Goal: Find specific page/section: Find specific page/section

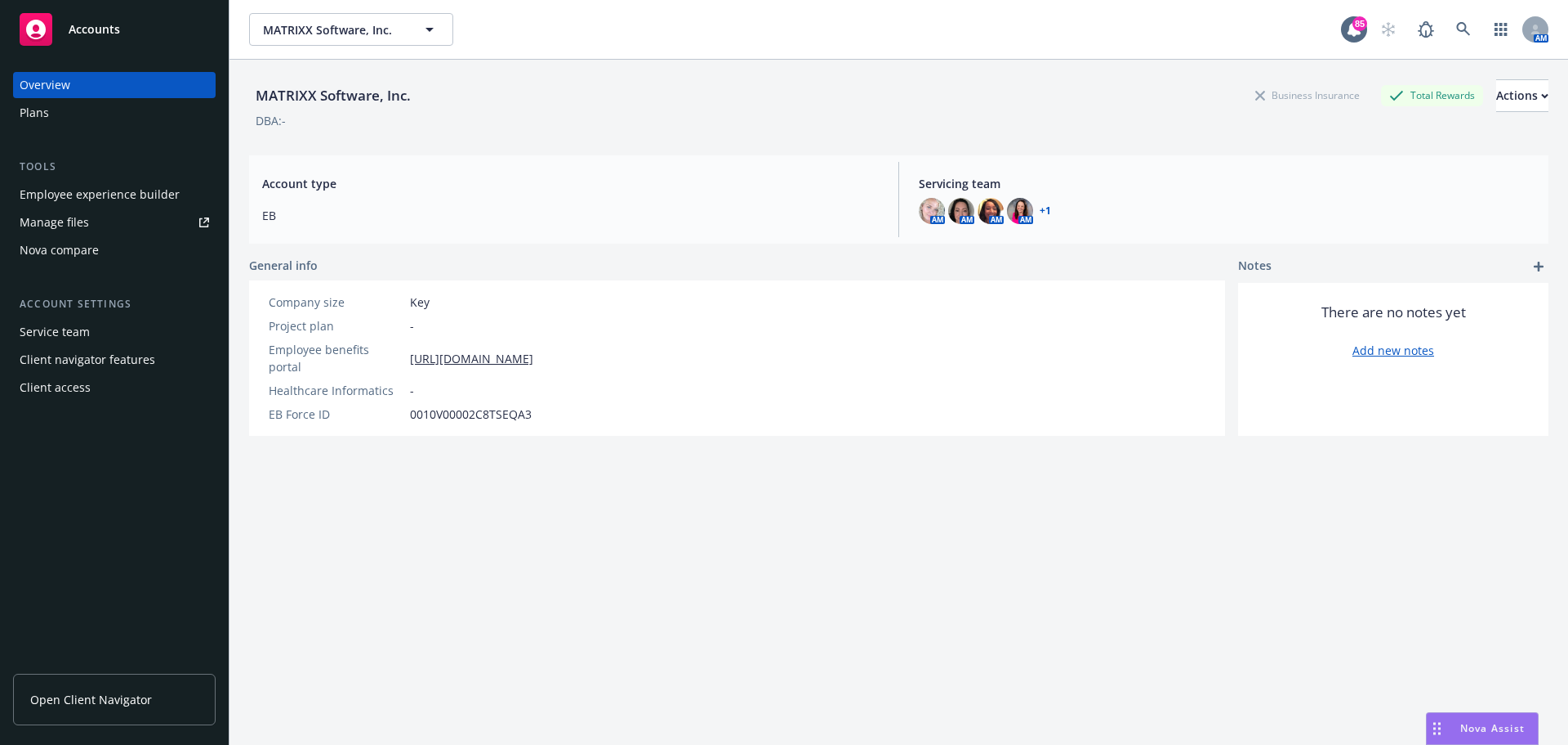
click at [308, 33] on span "MATRIXX Software, Inc." at bounding box center [333, 29] width 142 height 17
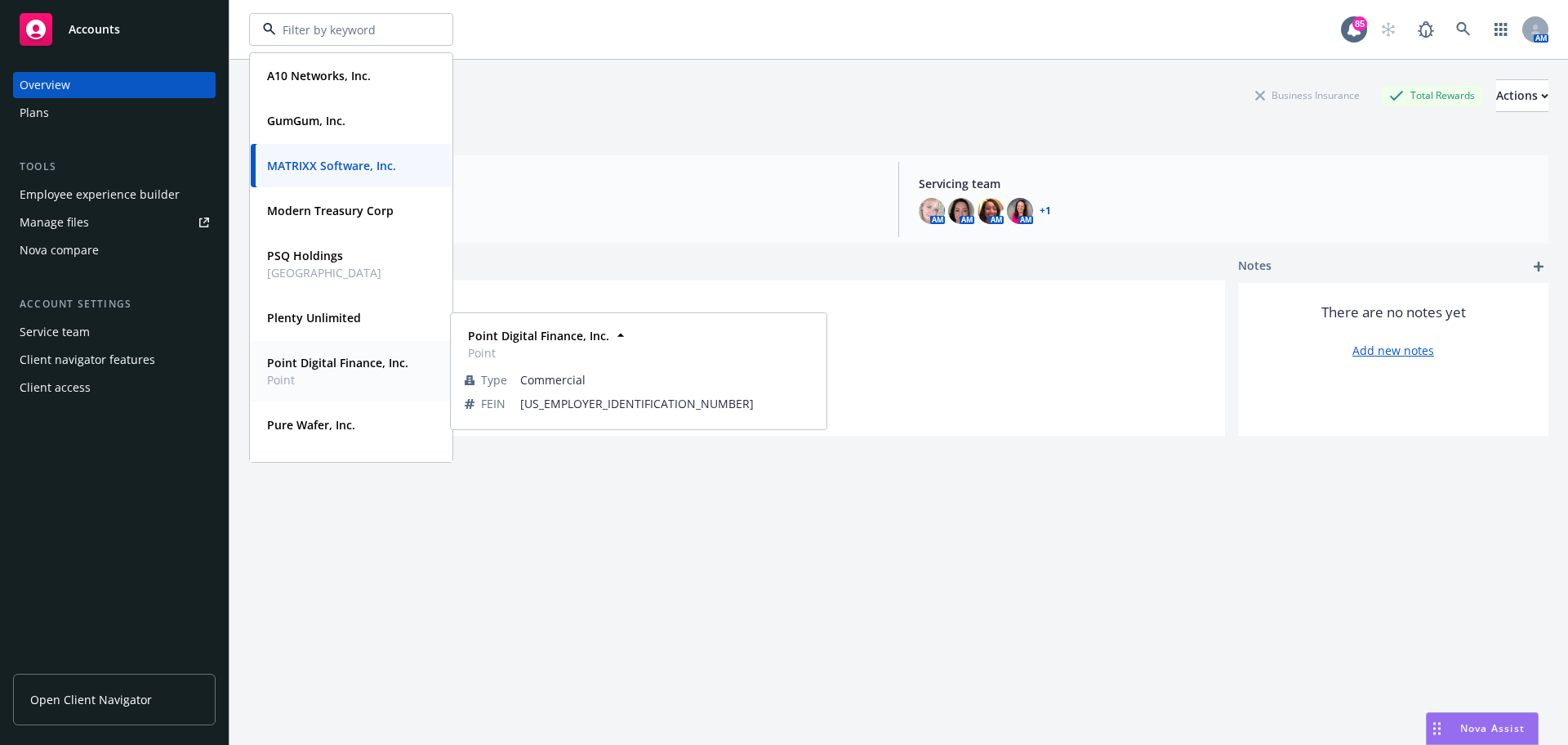
click at [294, 367] on strong "Point Digital Finance, Inc." at bounding box center [337, 362] width 142 height 15
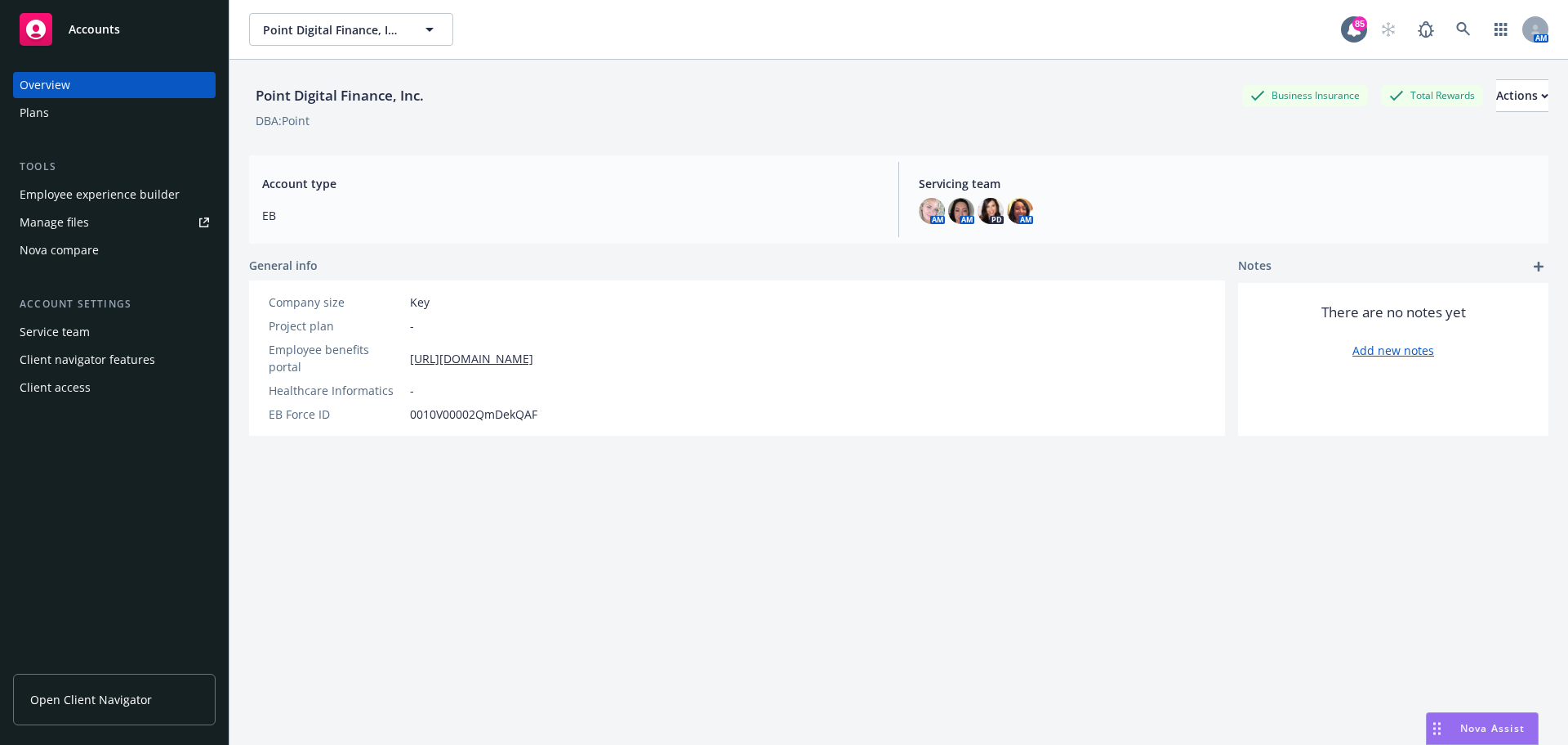
click at [75, 196] on div "Employee experience builder" at bounding box center [100, 195] width 161 height 27
